Goal: Transaction & Acquisition: Purchase product/service

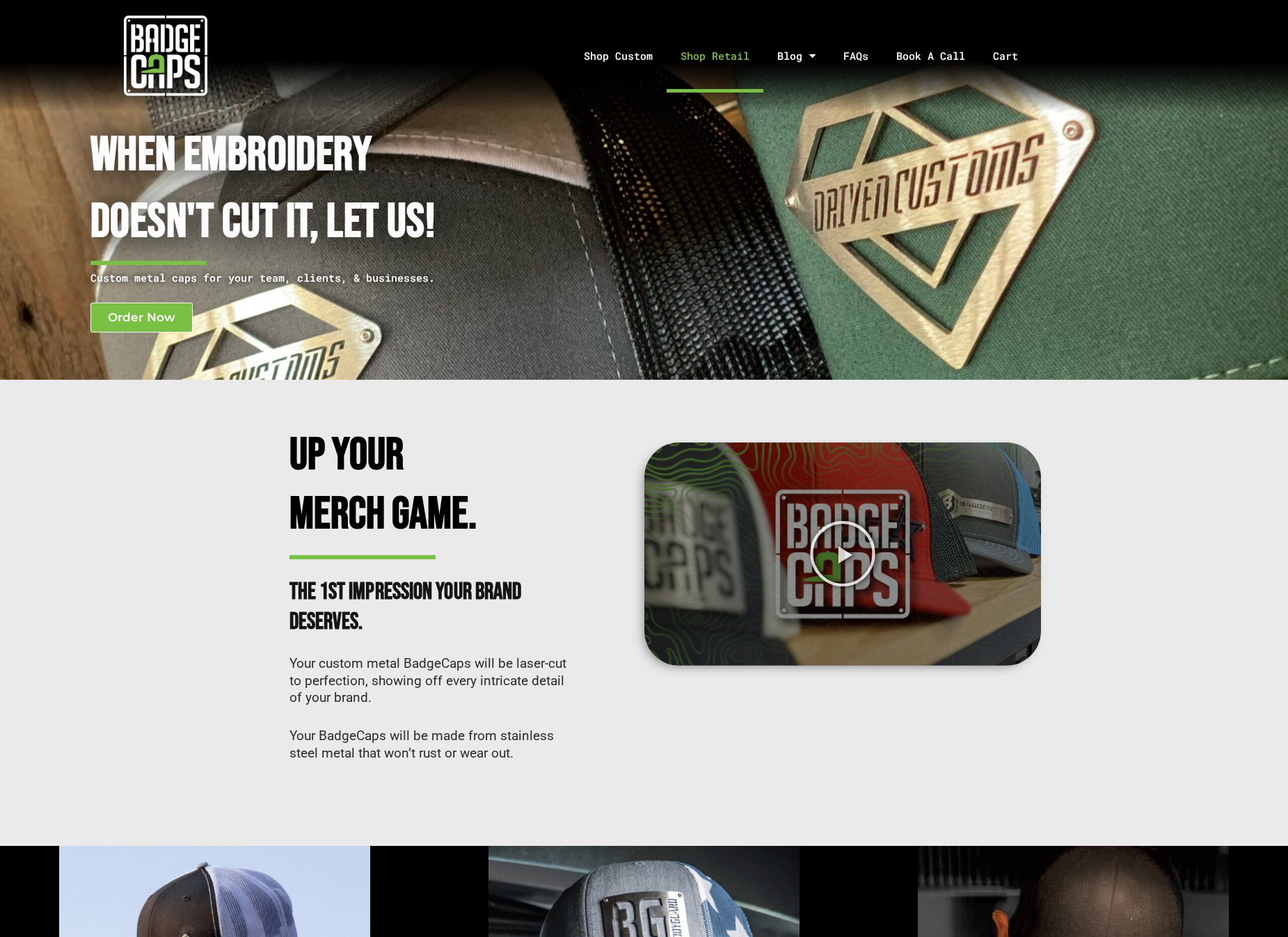
click at [697, 52] on link "Shop Retail" at bounding box center [715, 56] width 97 height 73
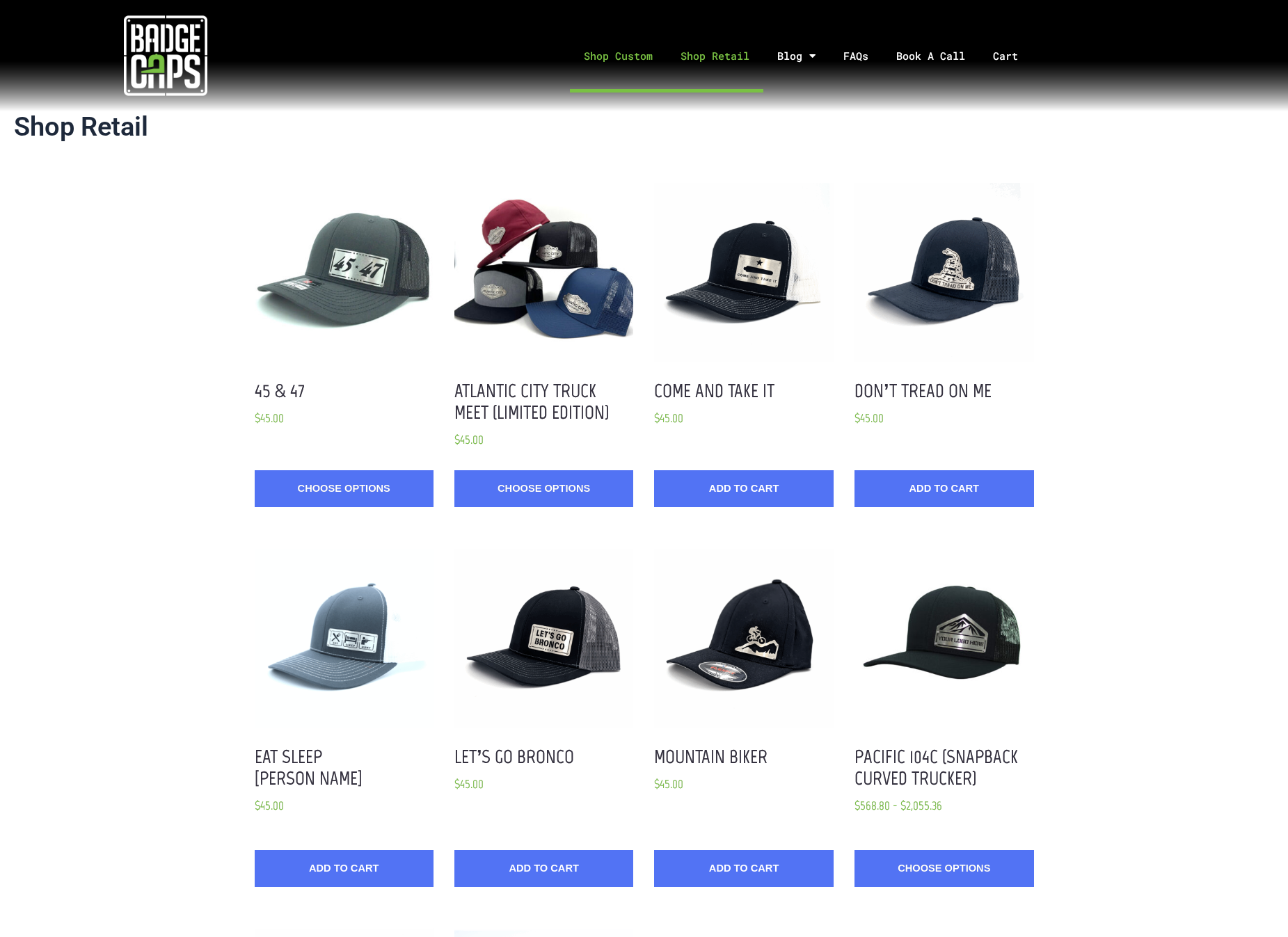
click at [626, 59] on link "Shop Custom" at bounding box center [618, 56] width 97 height 73
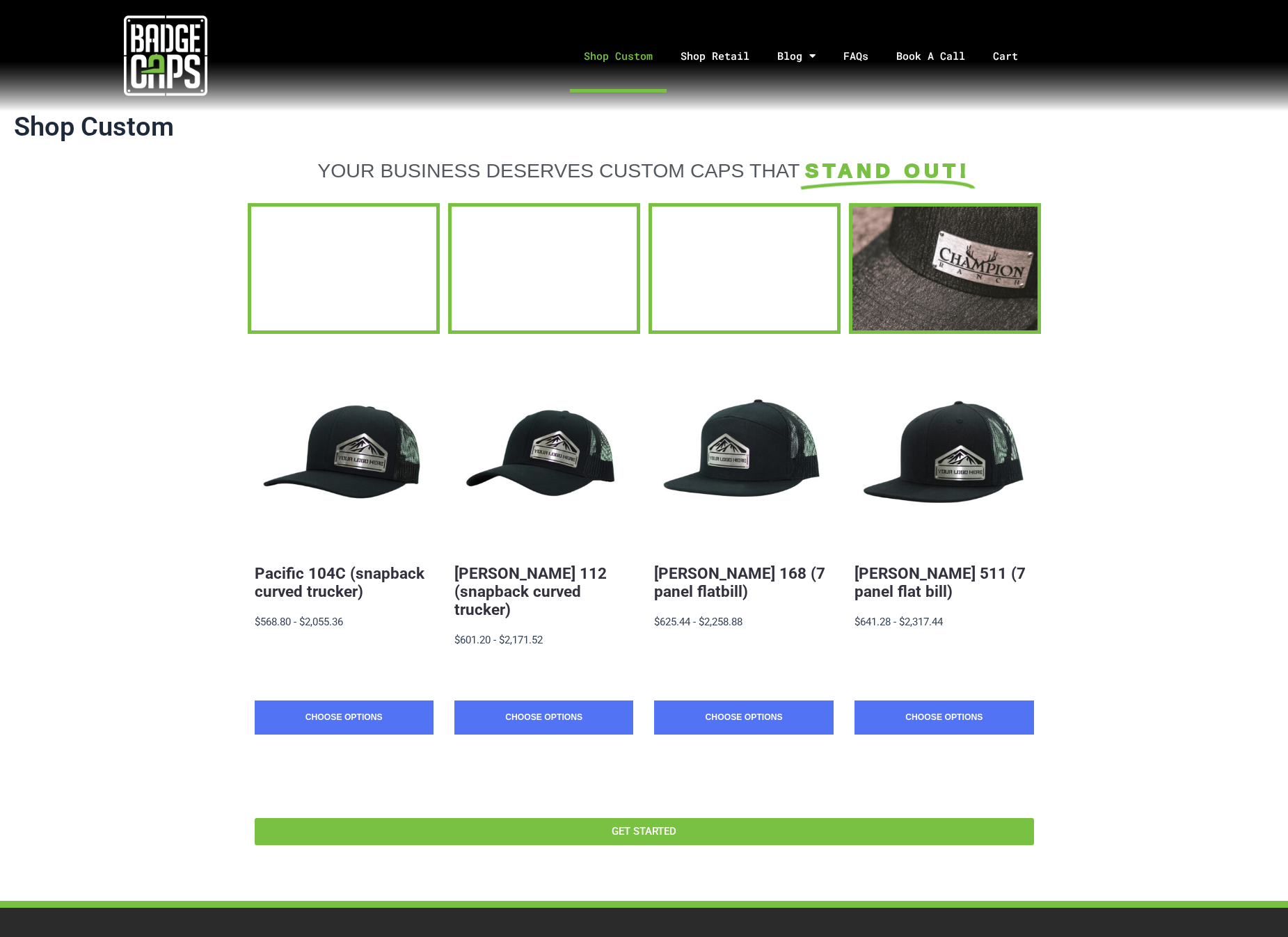
scroll to position [102, 0]
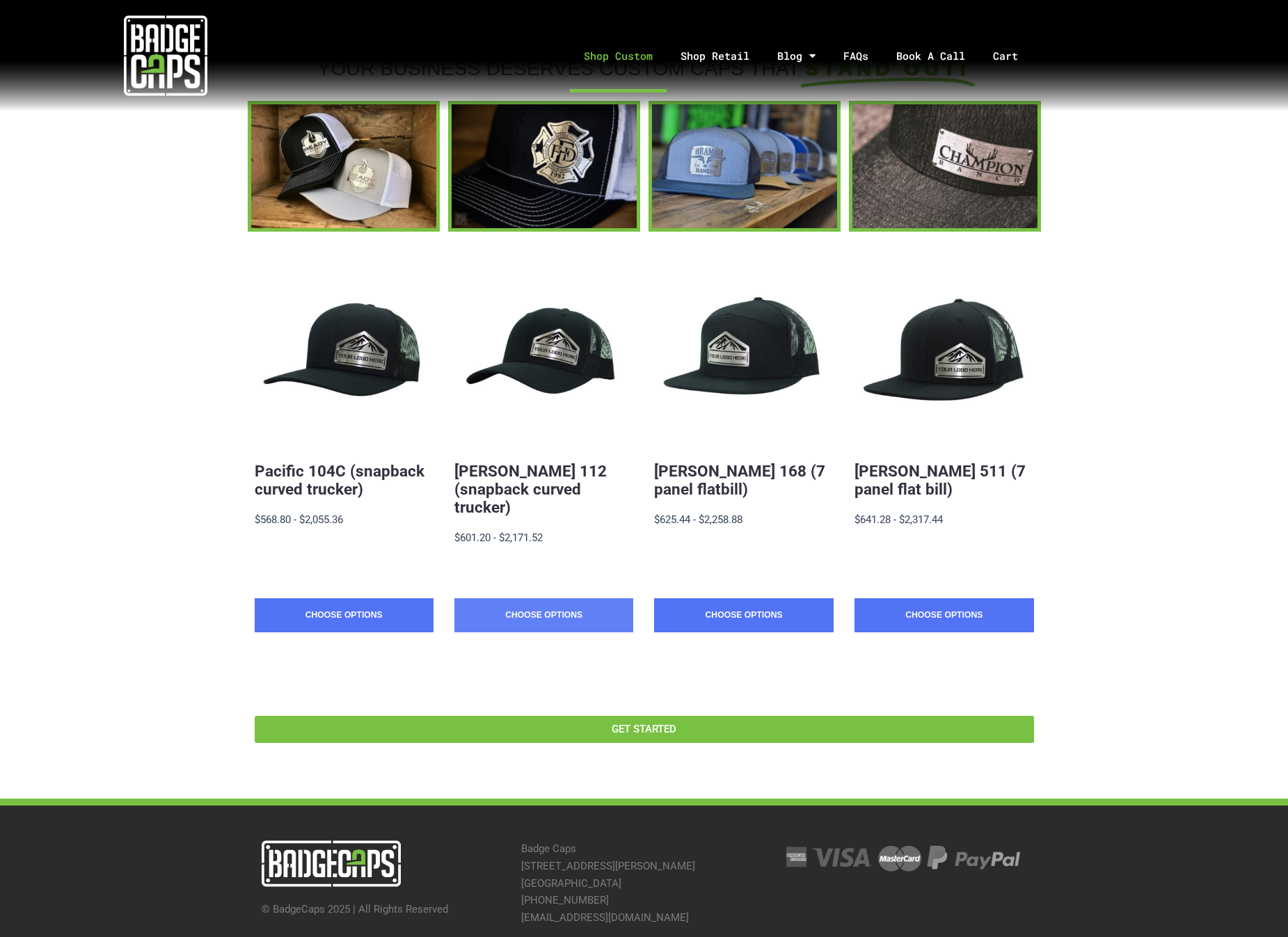
click at [497, 598] on link "Choose Options" at bounding box center [543, 616] width 179 height 35
